Goal: Information Seeking & Learning: Learn about a topic

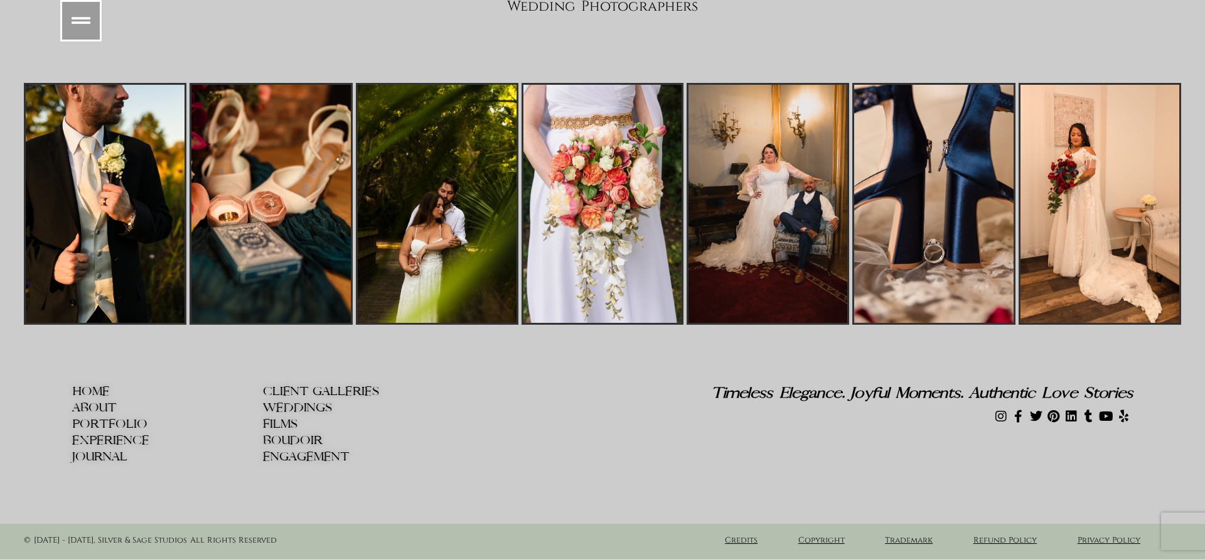
scroll to position [19117, 0]
